Goal: Task Accomplishment & Management: Manage account settings

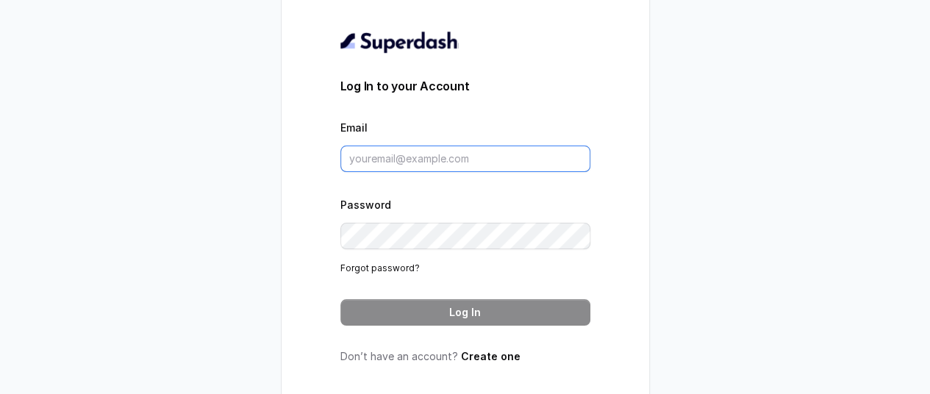
click at [404, 166] on input "Email" at bounding box center [465, 159] width 250 height 26
type input "[DOMAIN_NAME][EMAIL_ADDRESS][DOMAIN_NAME]"
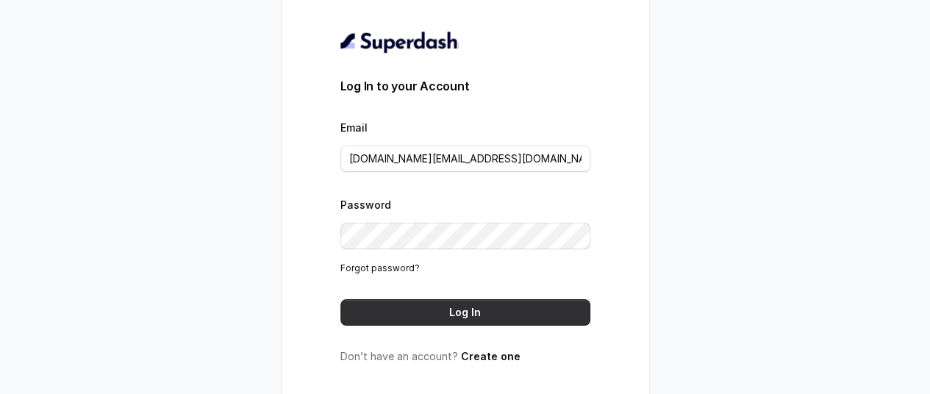
click at [482, 315] on button "Log In" at bounding box center [465, 312] width 250 height 26
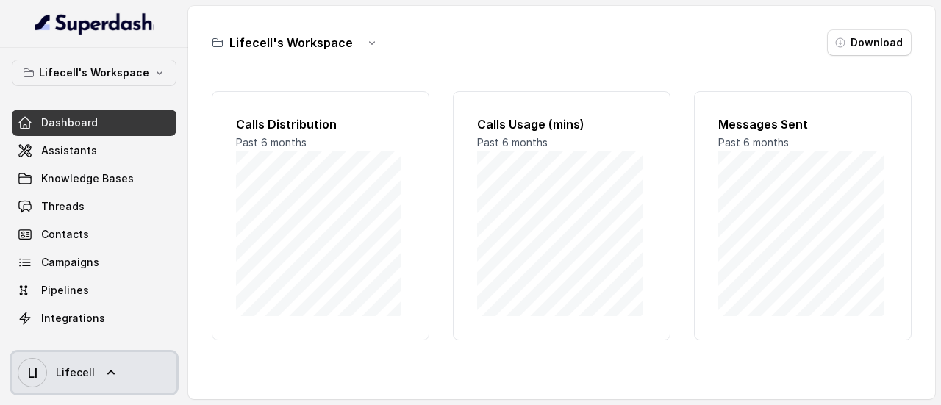
click at [108, 371] on icon at bounding box center [110, 372] width 7 height 4
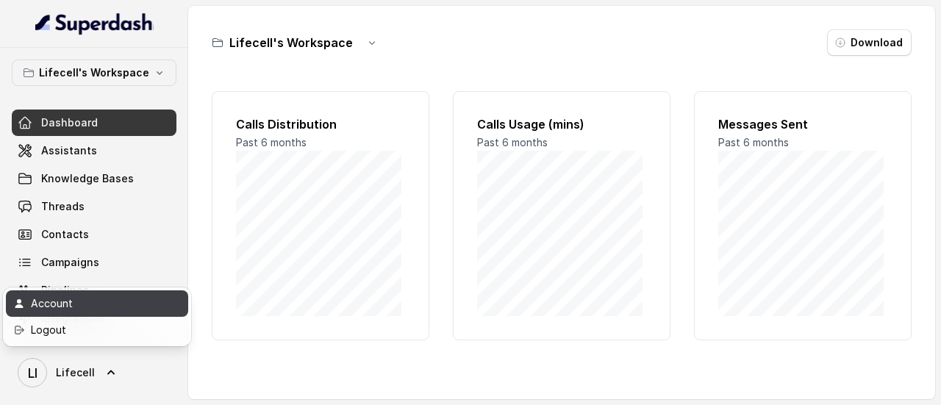
click at [58, 301] on div "Account" at bounding box center [93, 304] width 125 height 18
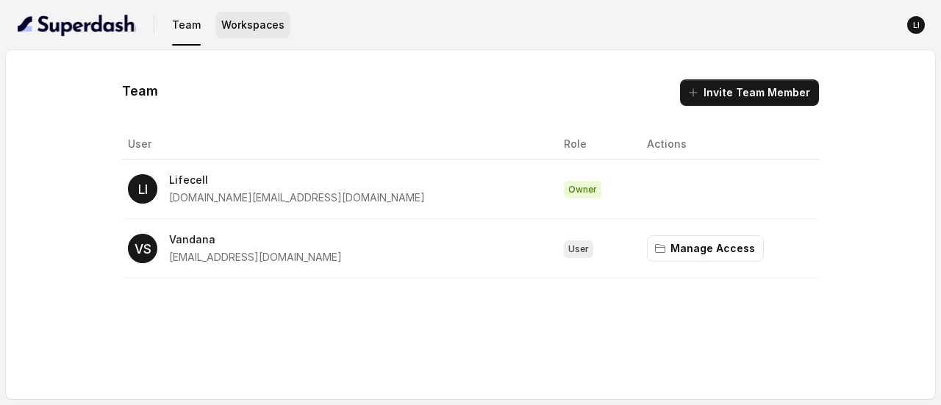
click at [262, 30] on button "Workspaces" at bounding box center [252, 25] width 75 height 26
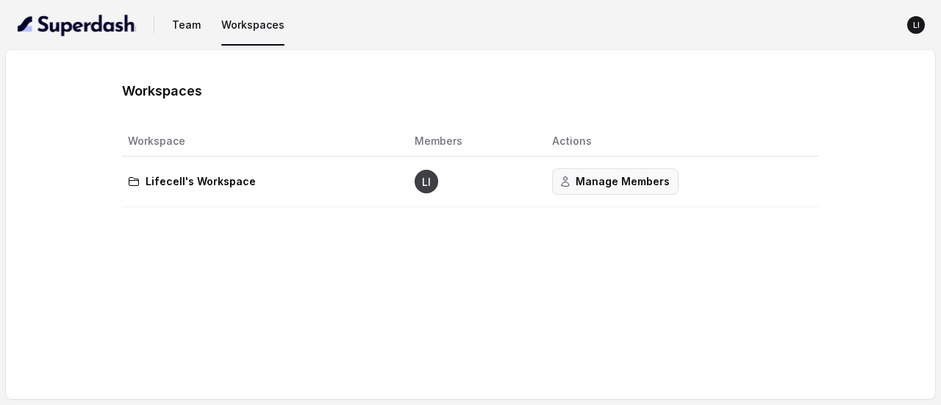
click at [610, 180] on button "Manage Members" at bounding box center [615, 181] width 126 height 26
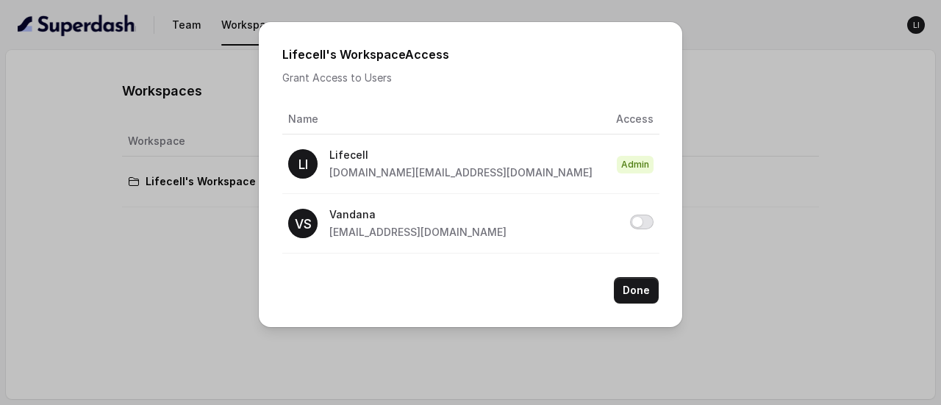
click at [639, 223] on button "Allow access to Lifecell's Workspace" at bounding box center [642, 222] width 24 height 15
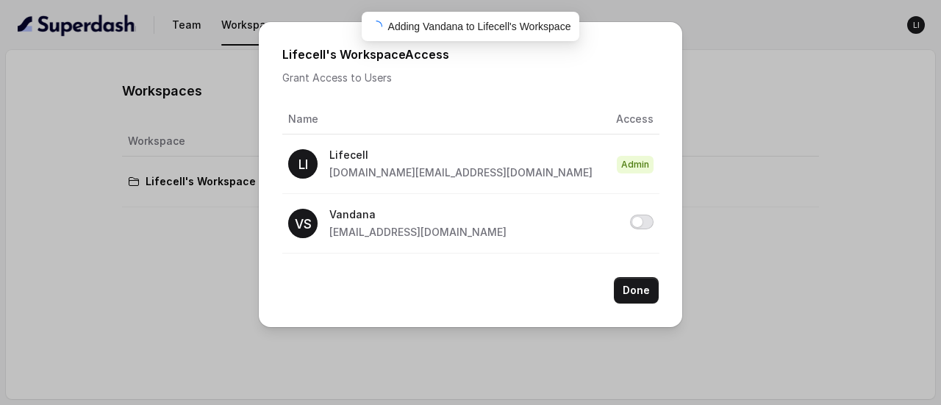
click at [639, 223] on button "Allow access to Lifecell's Workspace" at bounding box center [642, 222] width 24 height 15
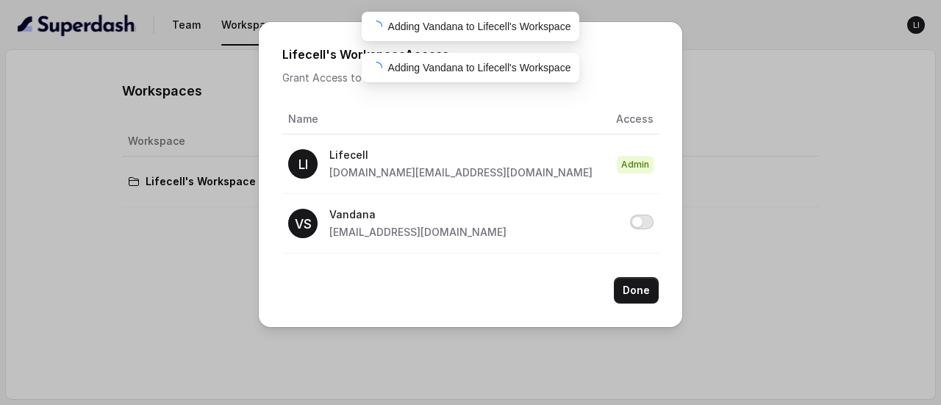
click at [639, 223] on button "Allow access to Lifecell's Workspace" at bounding box center [642, 222] width 24 height 15
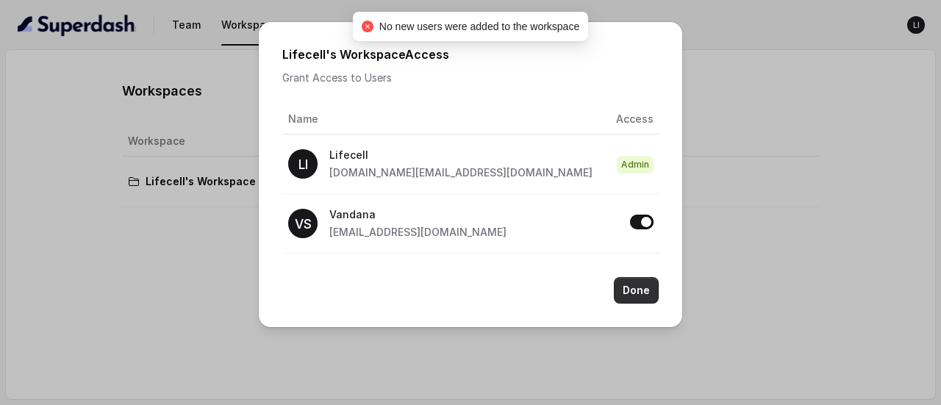
click at [639, 292] on button "Done" at bounding box center [636, 290] width 45 height 26
